Goal: Transaction & Acquisition: Purchase product/service

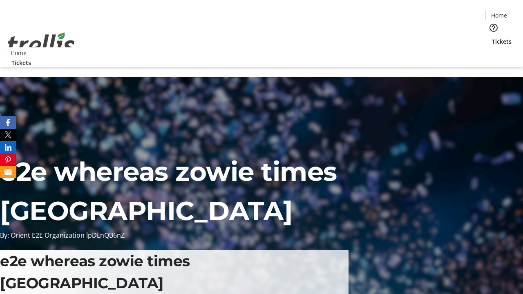
click at [492, 37] on span "Tickets" at bounding box center [502, 41] width 20 height 9
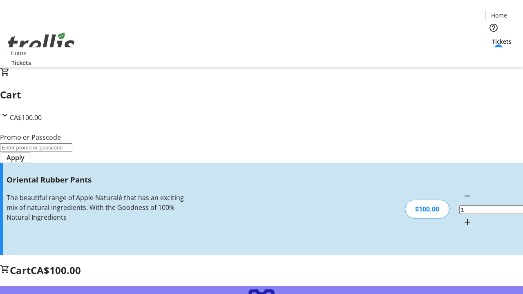
type input "FREE"
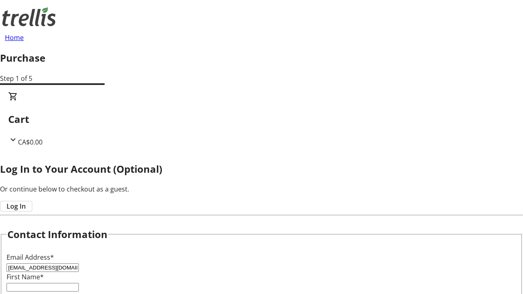
type input "[EMAIL_ADDRESS][DOMAIN_NAME]"
type input "Karlee"
type input "Gleichner"
